Goal: Transaction & Acquisition: Purchase product/service

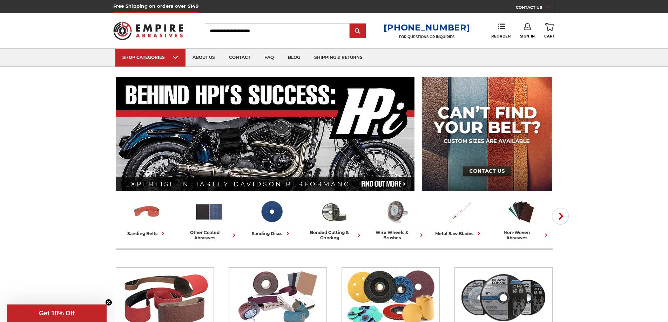
click at [255, 31] on input "Search" at bounding box center [277, 30] width 145 height 15
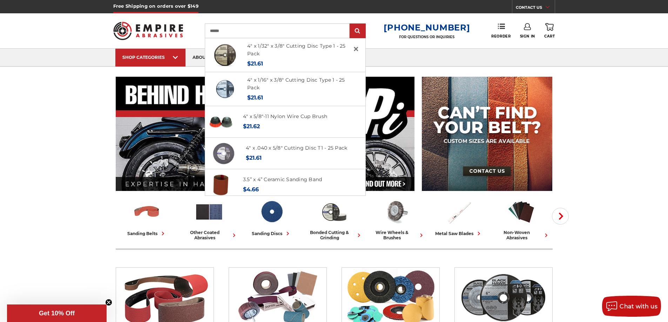
type input "******"
click at [351, 24] on input "submit" at bounding box center [358, 31] width 14 height 14
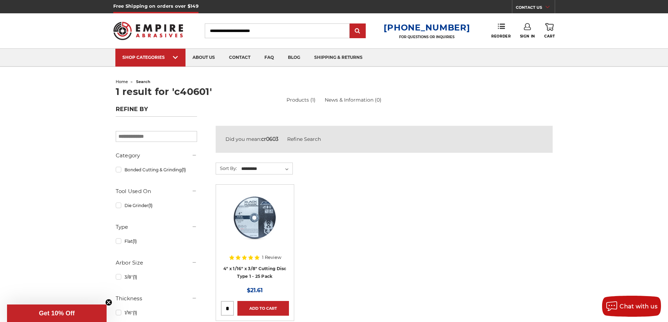
click at [275, 252] on div at bounding box center [255, 224] width 68 height 68
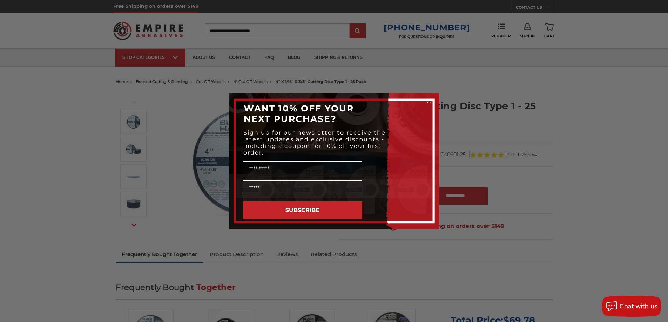
click at [428, 101] on icon "Close dialog" at bounding box center [428, 101] width 3 height 3
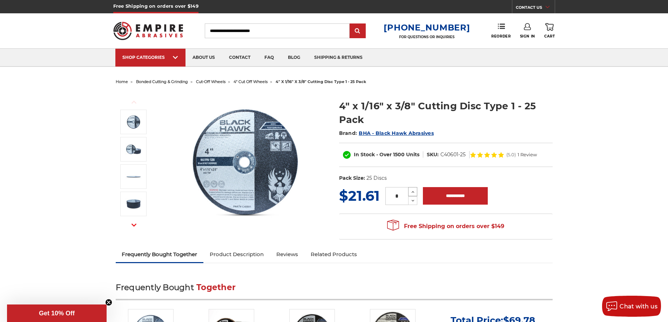
click at [412, 191] on icon at bounding box center [412, 192] width 5 height 6
type input "*"
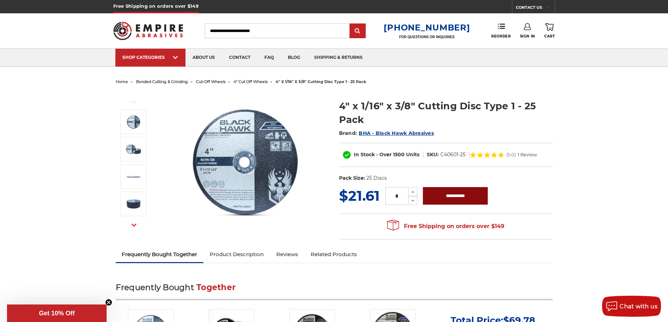
click at [432, 198] on input "**********" at bounding box center [455, 196] width 65 height 18
type input "**********"
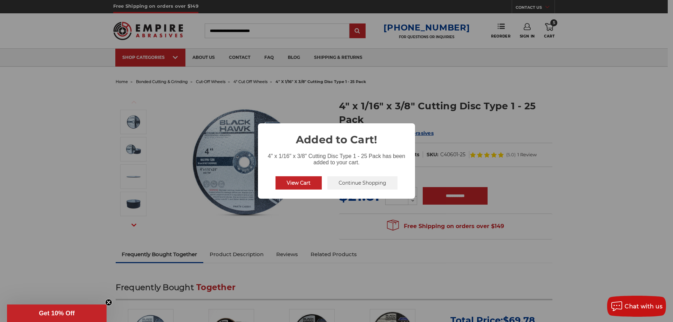
click at [305, 184] on button "View Cart" at bounding box center [299, 182] width 46 height 13
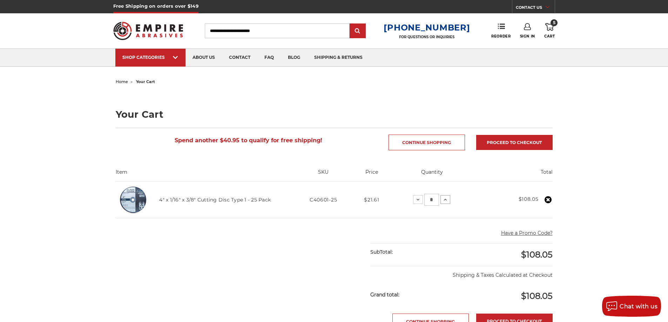
click at [443, 198] on icon at bounding box center [445, 200] width 6 height 6
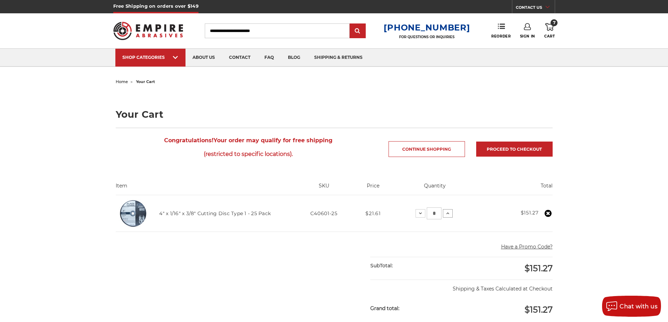
click at [445, 215] on icon at bounding box center [448, 214] width 6 height 6
click at [416, 213] on icon at bounding box center [418, 214] width 6 height 6
click at [416, 213] on button "Decrease Quantity:" at bounding box center [420, 213] width 10 height 8
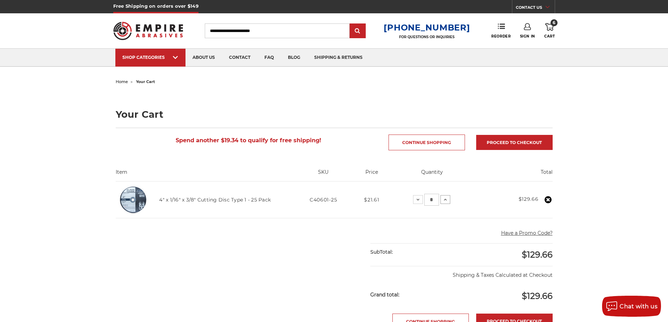
click at [445, 202] on icon at bounding box center [445, 200] width 6 height 6
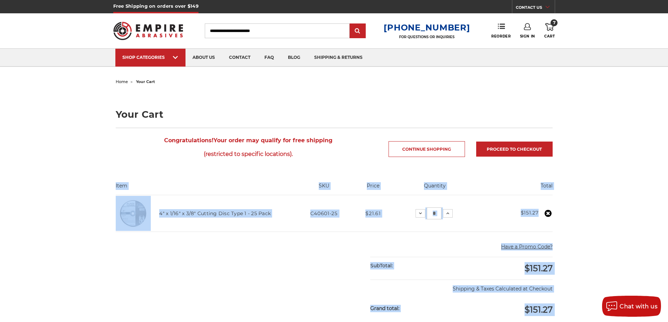
drag, startPoint x: 115, startPoint y: 182, endPoint x: 556, endPoint y: 269, distance: 449.9
click at [556, 269] on div "home your cart Your Cart Congratulations! Your order may qualify for free shipp…" at bounding box center [334, 290] width 496 height 426
click at [556, 268] on main "home your cart Your Cart Congratulations! Your order may qualify for free shipp…" at bounding box center [334, 290] width 444 height 426
drag, startPoint x: 111, startPoint y: 181, endPoint x: 561, endPoint y: 249, distance: 454.9
click at [561, 249] on div "home your cart Your Cart Congratulations! Your order may qualify for free shipp…" at bounding box center [334, 290] width 496 height 426
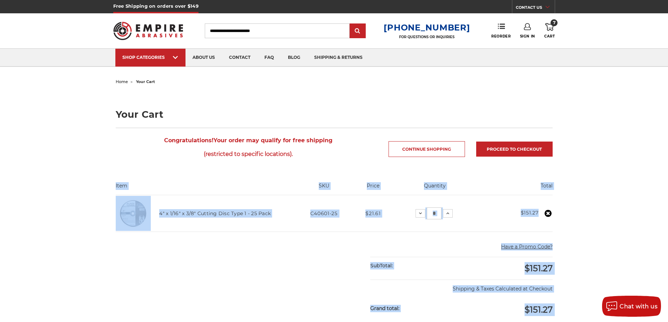
copy main "Item SKU Price Quantity Total 4" x 1/16" x 3/8" Cutting Disc Type 1 - 25 Pack S…"
click at [447, 214] on icon at bounding box center [448, 214] width 6 height 6
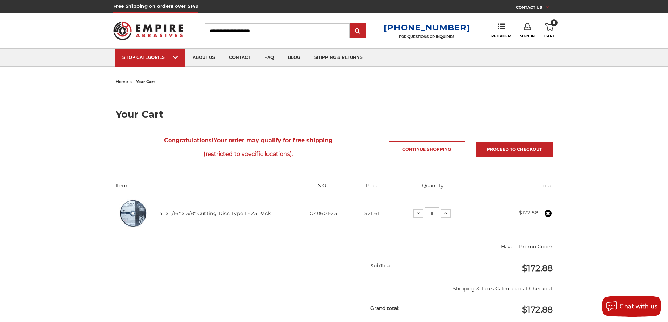
click at [266, 261] on main "home your cart Your Cart Congratulations! Your order may qualify for free shipp…" at bounding box center [334, 290] width 444 height 426
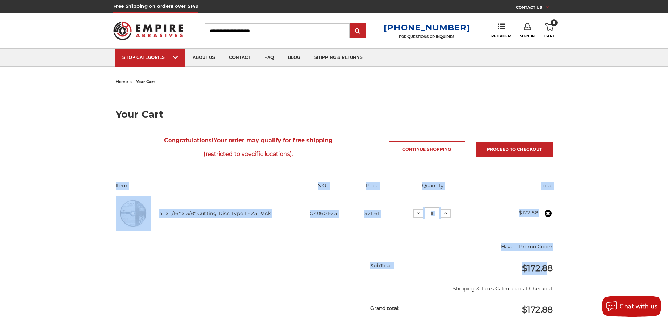
drag, startPoint x: 104, startPoint y: 184, endPoint x: 547, endPoint y: 265, distance: 450.4
click at [547, 265] on div "home your cart Your Cart Congratulations! Your order may qualify for free shipp…" at bounding box center [334, 290] width 496 height 426
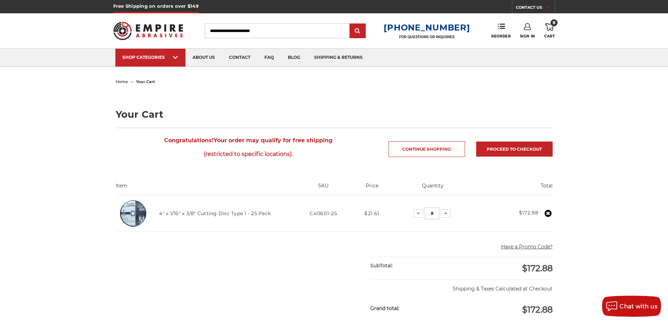
click at [582, 255] on div "home your cart Your Cart Congratulations! Your order may qualify for free shipp…" at bounding box center [334, 290] width 668 height 426
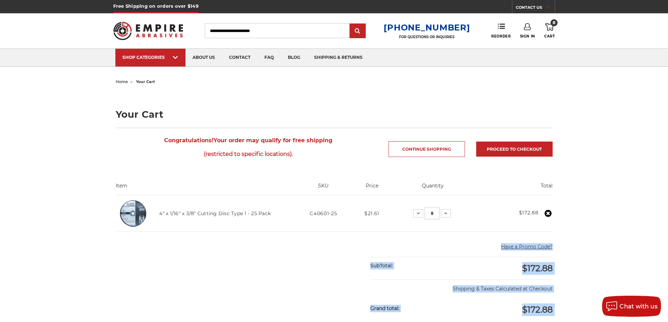
drag, startPoint x: 569, startPoint y: 272, endPoint x: 454, endPoint y: 243, distance: 118.4
click at [454, 243] on div "home your cart Your Cart Congratulations! Your order may qualify for free shipp…" at bounding box center [334, 290] width 496 height 426
click at [454, 266] on div "SubTotal:" at bounding box center [415, 265] width 91 height 17
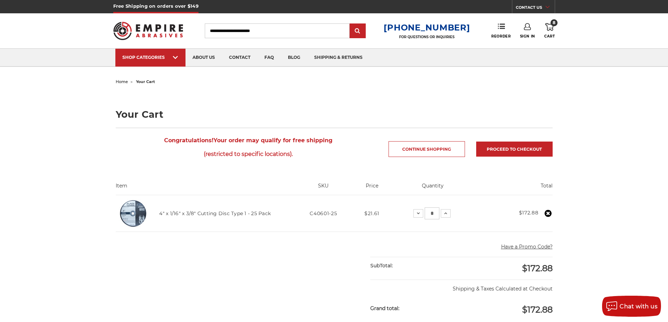
drag, startPoint x: 556, startPoint y: 263, endPoint x: 445, endPoint y: 238, distance: 114.1
click at [446, 238] on div "home your cart Your Cart Congratulations! Your order may qualify for free shipp…" at bounding box center [334, 290] width 496 height 426
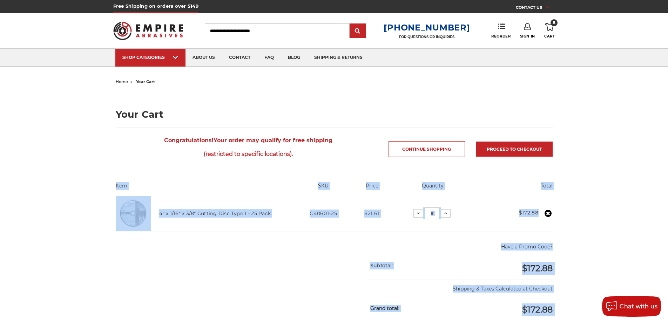
drag, startPoint x: 108, startPoint y: 182, endPoint x: 560, endPoint y: 265, distance: 459.4
click at [560, 265] on div "home your cart Your Cart Congratulations! Your order may qualify for free shipp…" at bounding box center [334, 290] width 496 height 426
